Goal: Book appointment/travel/reservation

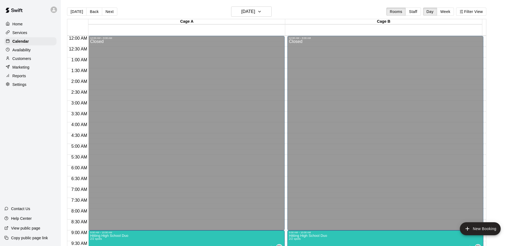
scroll to position [178, 0]
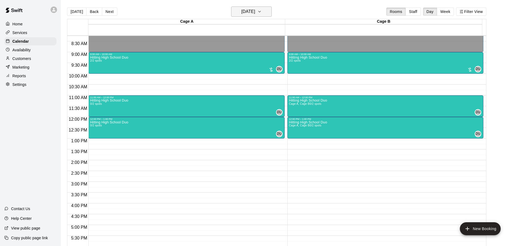
click at [257, 16] on button "[DATE]" at bounding box center [251, 11] width 41 height 10
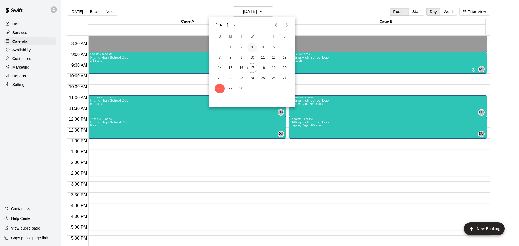
click at [253, 51] on button "3" at bounding box center [252, 48] width 10 height 10
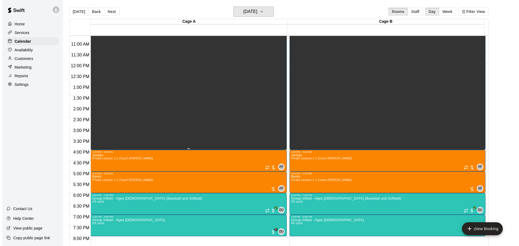
scroll to position [232, 0]
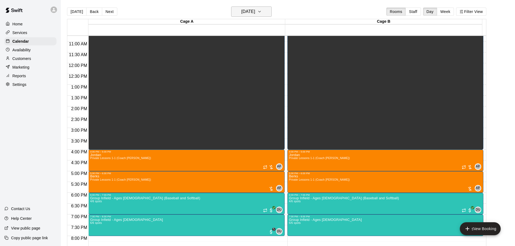
click at [250, 11] on h6 "[DATE]" at bounding box center [248, 12] width 14 height 8
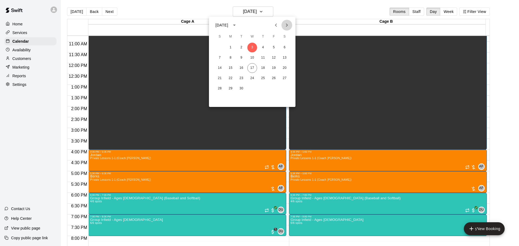
click at [286, 22] on button "Next month" at bounding box center [286, 25] width 11 height 11
click at [252, 47] on button "1" at bounding box center [252, 48] width 10 height 10
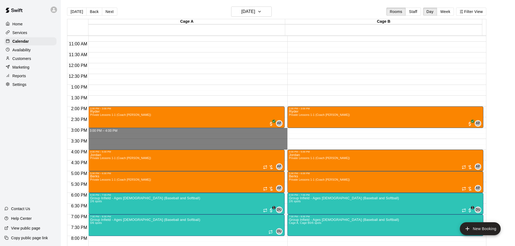
drag, startPoint x: 107, startPoint y: 129, endPoint x: 105, endPoint y: 146, distance: 17.1
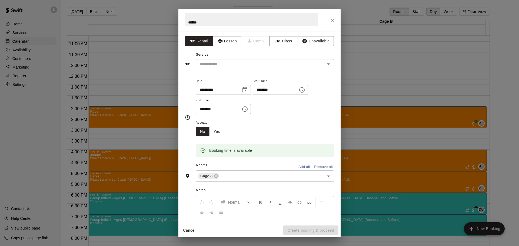
type input "******"
click at [300, 166] on button "Add all" at bounding box center [303, 167] width 17 height 8
click at [228, 43] on button "Lesson" at bounding box center [227, 41] width 28 height 10
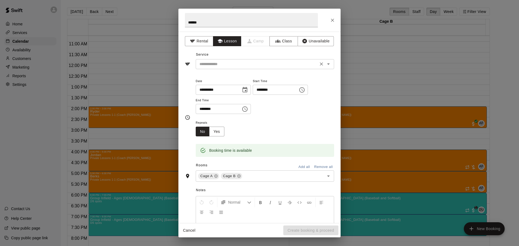
click at [225, 65] on input "text" at bounding box center [256, 64] width 119 height 7
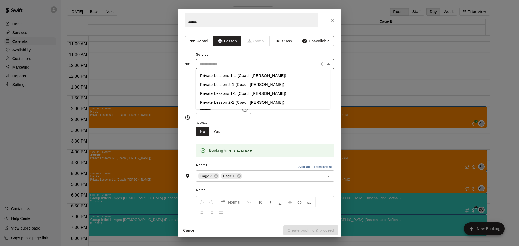
click at [225, 73] on li "Private Lessons 1-1 (Coach [PERSON_NAME])" at bounding box center [263, 75] width 134 height 9
type input "**********"
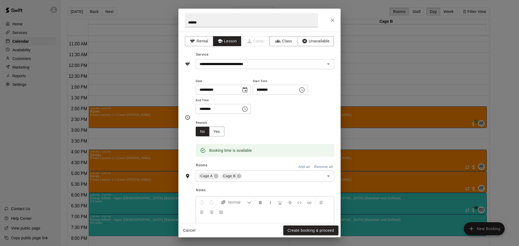
click at [225, 134] on div "Repeats No Yes" at bounding box center [212, 127] width 33 height 17
click at [222, 133] on button "Yes" at bounding box center [216, 132] width 15 height 10
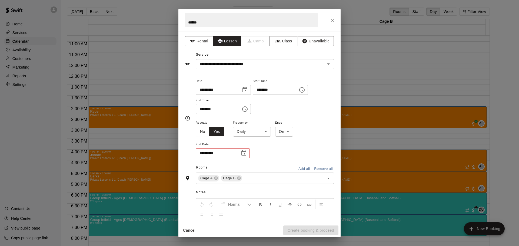
click at [253, 135] on body "Home Services Calendar Availability Customers Marketing Reports Settings Contac…" at bounding box center [259, 127] width 519 height 255
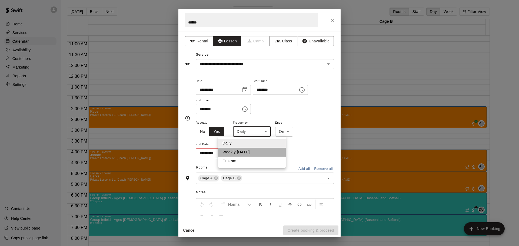
click at [253, 151] on li "Weekly [DATE]" at bounding box center [252, 152] width 68 height 9
type input "******"
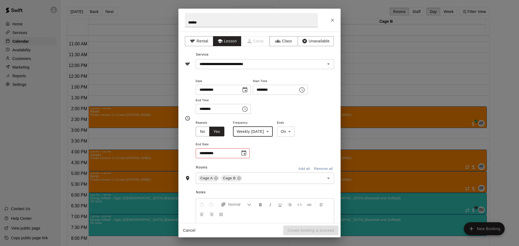
click at [300, 131] on body "Home Services Calendar Availability Customers Marketing Reports Settings Contac…" at bounding box center [259, 127] width 519 height 255
click at [248, 157] on div at bounding box center [259, 123] width 519 height 246
click at [245, 154] on icon "Choose date" at bounding box center [243, 152] width 5 height 5
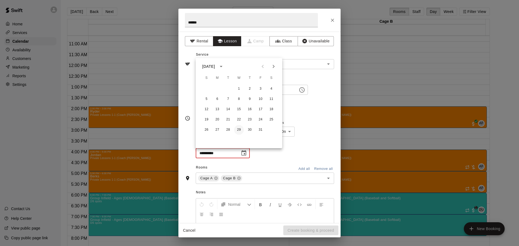
click at [241, 130] on button "29" at bounding box center [239, 130] width 10 height 10
type input "**********"
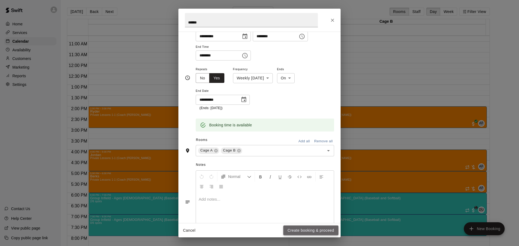
click at [306, 228] on button "Create booking & proceed" at bounding box center [310, 231] width 55 height 10
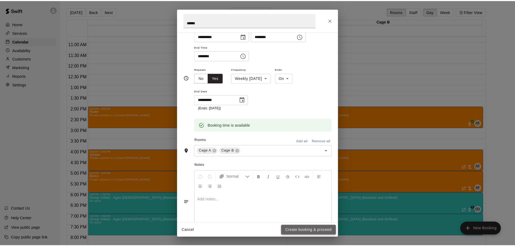
scroll to position [54, 0]
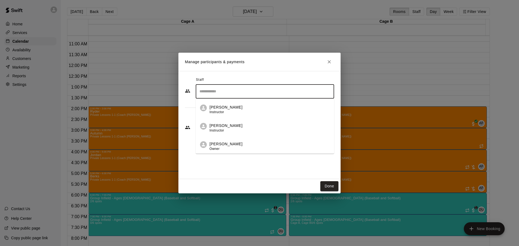
click at [222, 94] on input "Search staff" at bounding box center [264, 91] width 133 height 9
click at [230, 143] on p "[PERSON_NAME]" at bounding box center [225, 144] width 33 height 6
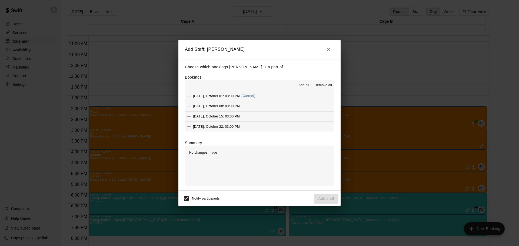
click at [307, 85] on span "Add all" at bounding box center [303, 85] width 11 height 5
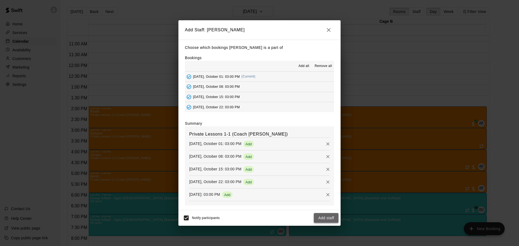
click at [321, 219] on button "Add staff" at bounding box center [326, 218] width 25 height 10
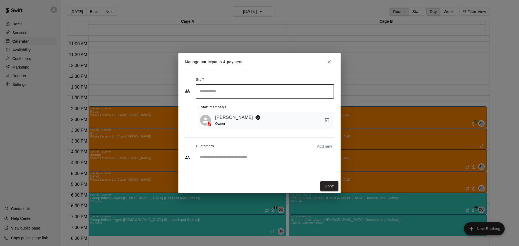
click at [231, 163] on div "​" at bounding box center [265, 158] width 138 height 14
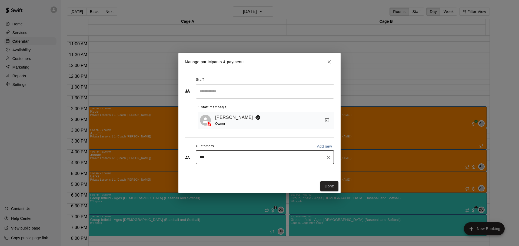
type input "****"
click at [232, 172] on p "[PERSON_NAME]" at bounding box center [227, 171] width 33 height 6
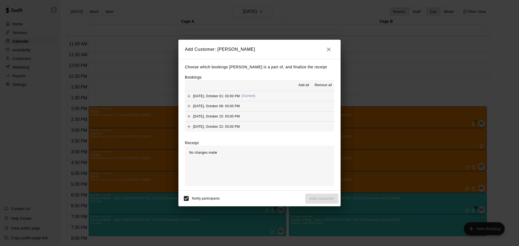
click at [304, 85] on span "Add all" at bounding box center [303, 85] width 11 height 5
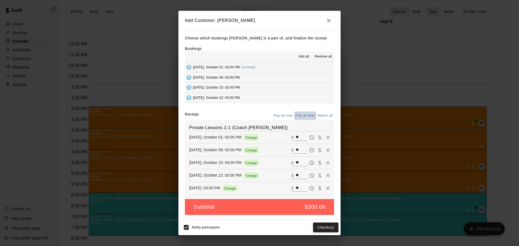
click at [304, 115] on button "Pay all later" at bounding box center [305, 116] width 22 height 8
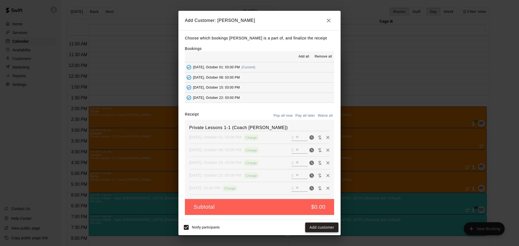
click at [320, 230] on button "Add customer" at bounding box center [321, 228] width 33 height 10
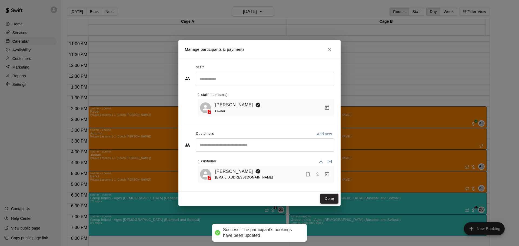
click at [326, 196] on button "Done" at bounding box center [329, 199] width 18 height 10
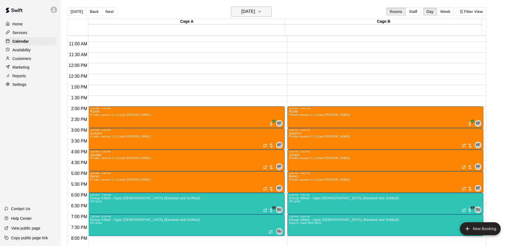
click at [253, 14] on h6 "[DATE]" at bounding box center [248, 12] width 14 height 8
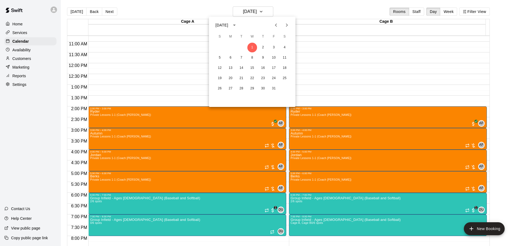
click at [274, 22] on icon "Previous month" at bounding box center [276, 25] width 6 height 6
click at [252, 67] on button "17" at bounding box center [252, 68] width 10 height 10
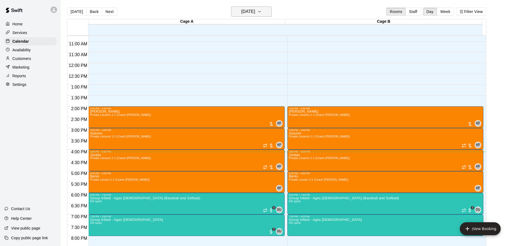
click at [255, 9] on h6 "[DATE]" at bounding box center [248, 12] width 14 height 8
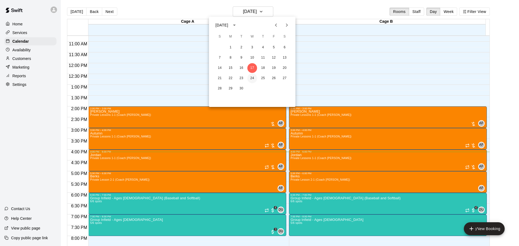
click at [252, 79] on button "24" at bounding box center [252, 78] width 10 height 10
